Goal: Check status: Check status

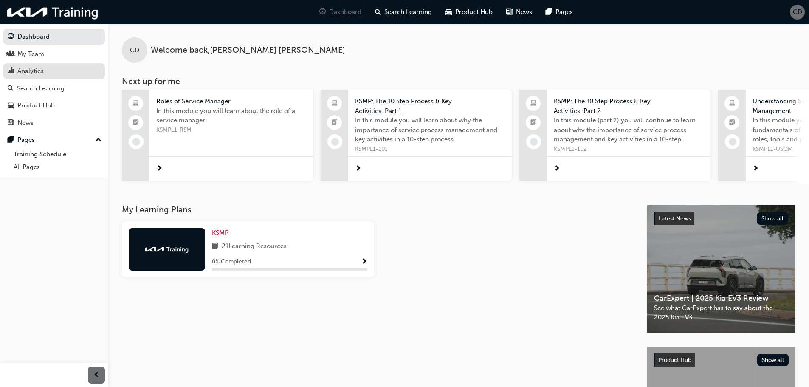
click at [26, 67] on div "Analytics" at bounding box center [30, 71] width 26 height 10
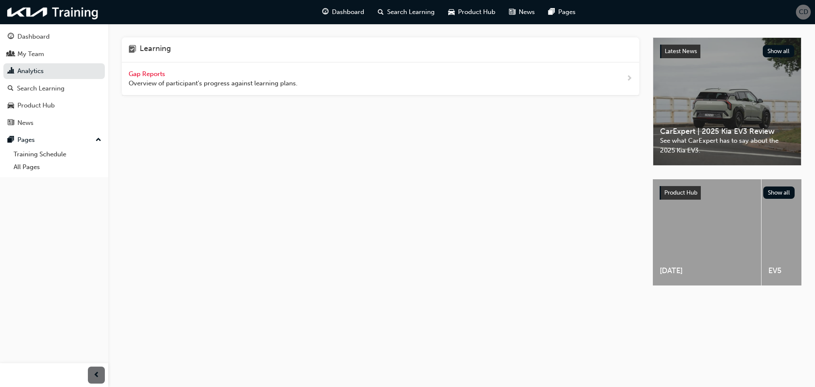
click at [143, 71] on span "Gap Reports" at bounding box center [148, 74] width 38 height 8
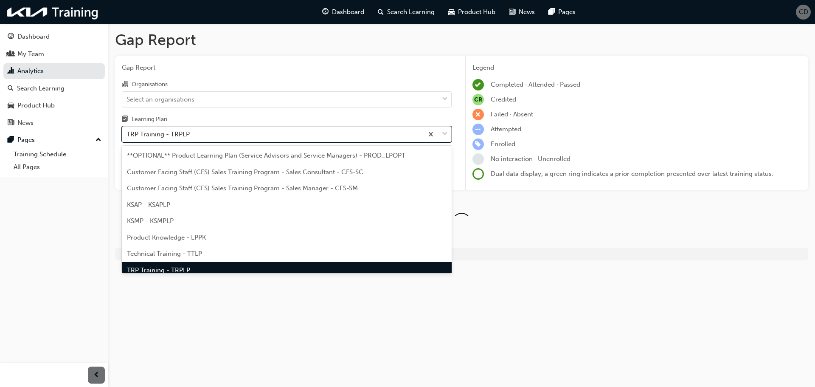
click at [160, 140] on div "TRP Training - TRPLP" at bounding box center [272, 134] width 301 height 15
click at [127, 138] on input "Learning Plan option TRP Training - TRPLP focused, 8 of 9. 9 results available.…" at bounding box center [127, 133] width 1 height 7
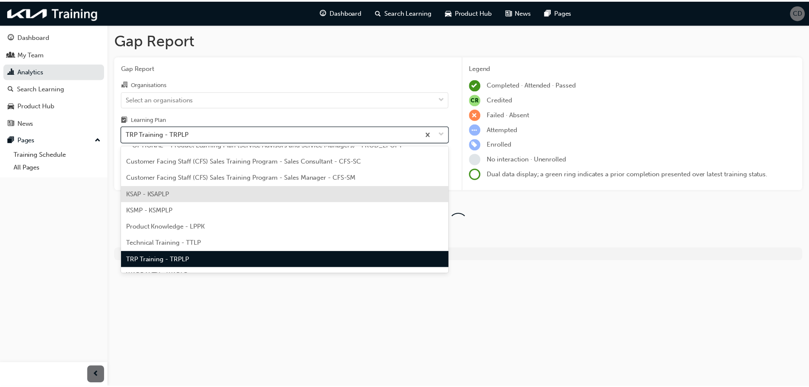
scroll to position [23, 0]
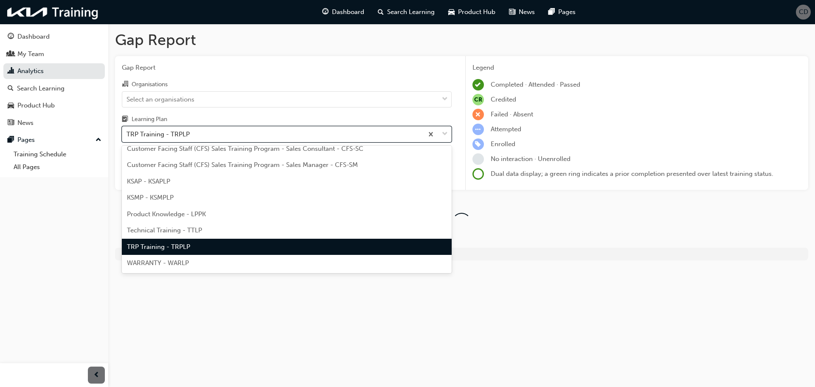
click at [154, 250] on span "TRP Training - TRPLP" at bounding box center [158, 247] width 63 height 8
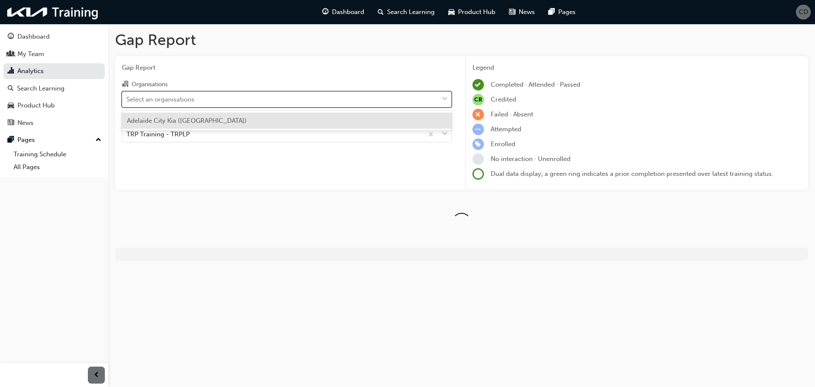
click at [168, 97] on div "Select an organisations" at bounding box center [161, 99] width 68 height 10
click at [127, 97] on input "Organisations option Adelaide City Kia ([GEOGRAPHIC_DATA]) focused, 1 of 1. 1 r…" at bounding box center [127, 98] width 1 height 7
click at [171, 123] on span "Adelaide City Kia ([GEOGRAPHIC_DATA])" at bounding box center [187, 121] width 120 height 8
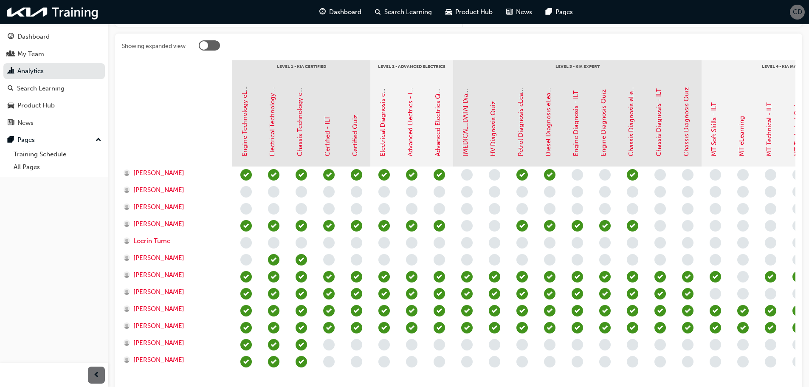
scroll to position [170, 0]
